Goal: Task Accomplishment & Management: Manage account settings

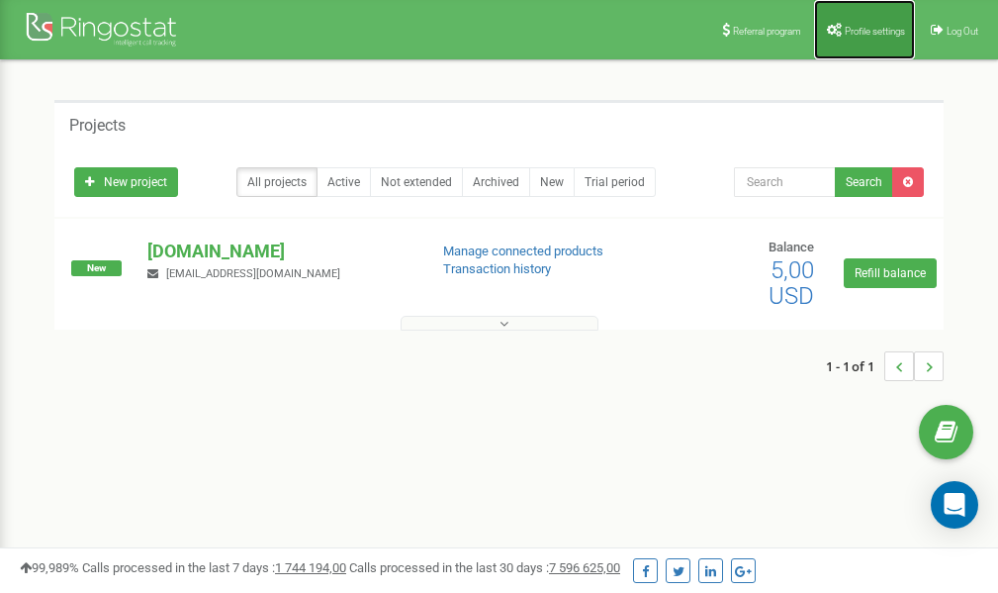
click at [858, 21] on link "Profile settings" at bounding box center [864, 29] width 101 height 59
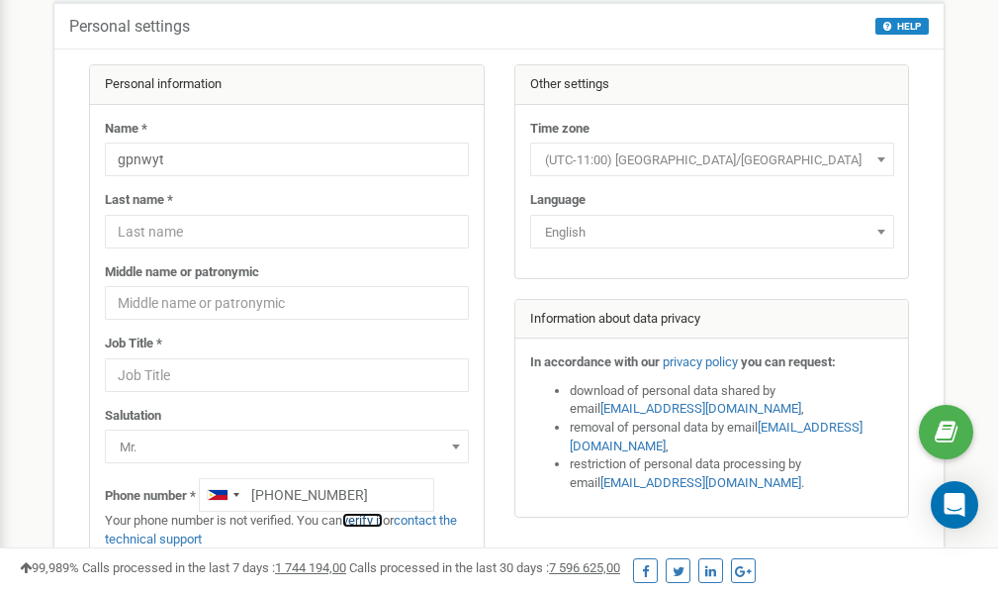
click at [367, 519] on link "verify it" at bounding box center [362, 519] width 41 height 15
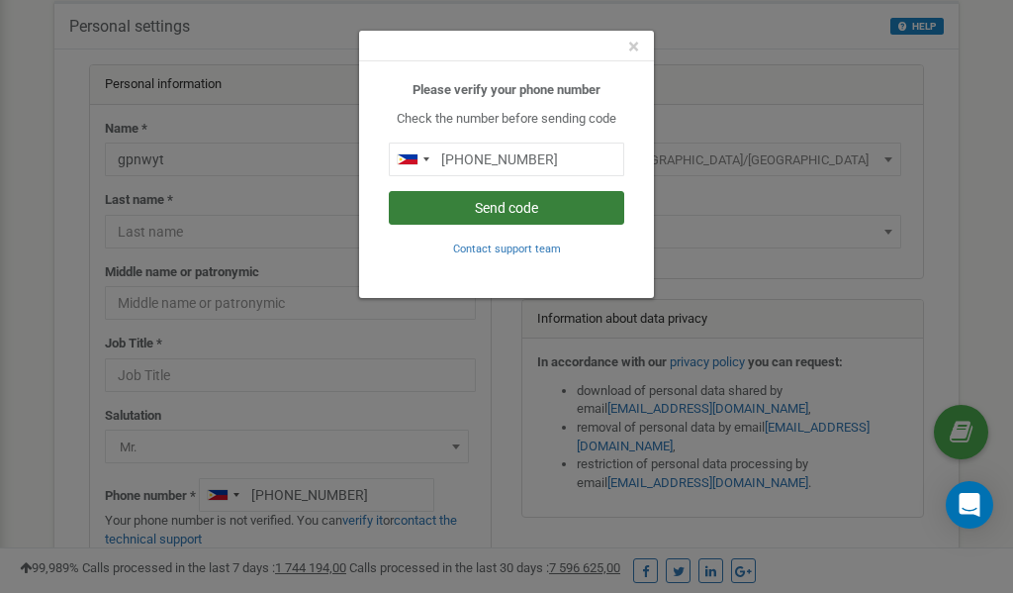
click at [501, 204] on button "Send code" at bounding box center [506, 208] width 235 height 34
